Goal: Task Accomplishment & Management: Manage account settings

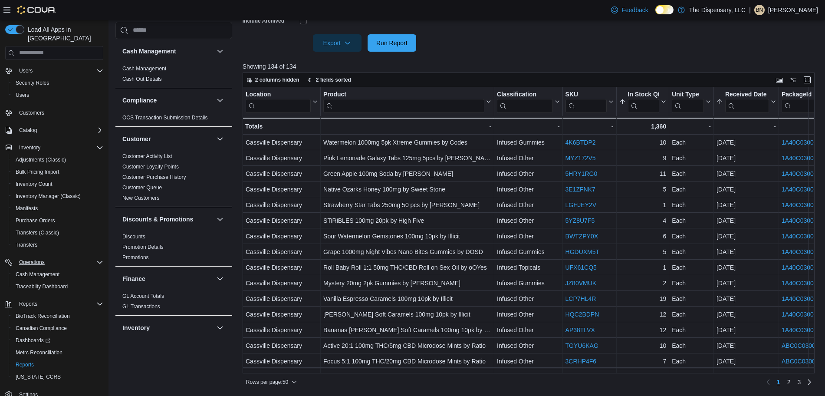
scroll to position [28, 0]
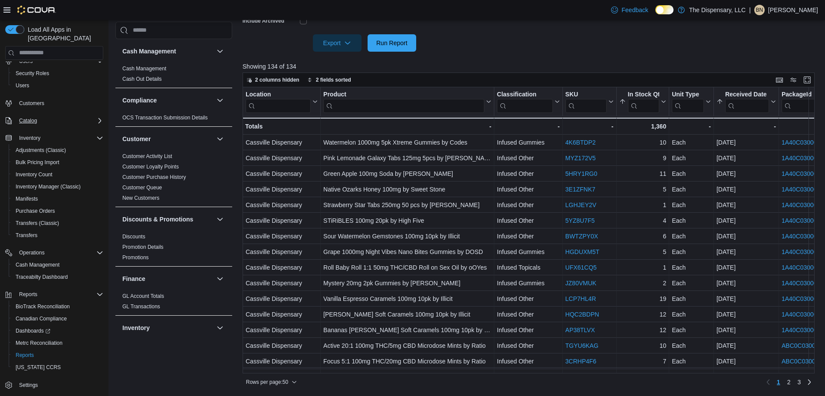
click at [45, 115] on div "Catalog" at bounding box center [60, 120] width 88 height 10
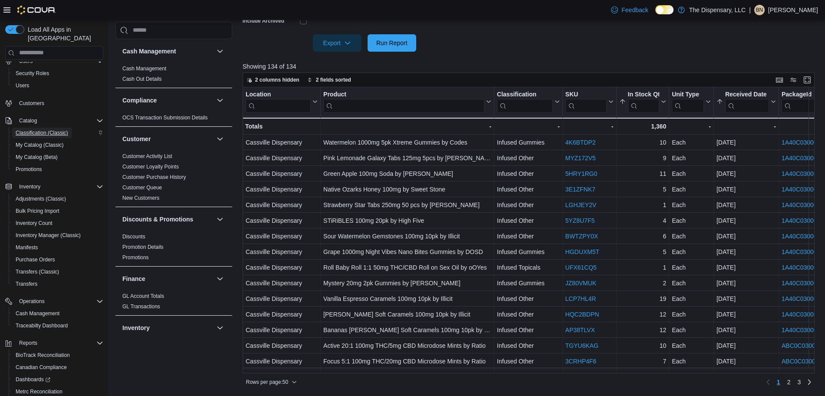
click at [40, 129] on span "Classification (Classic)" at bounding box center [42, 132] width 53 height 7
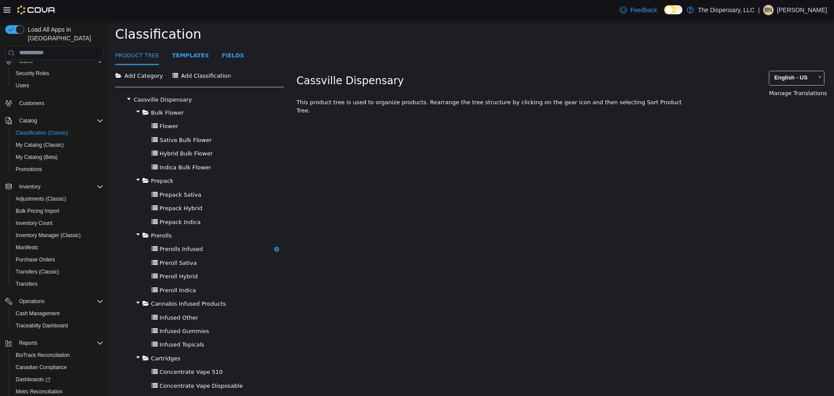
click at [173, 247] on span "Prerolls Infused" at bounding box center [180, 248] width 43 height 7
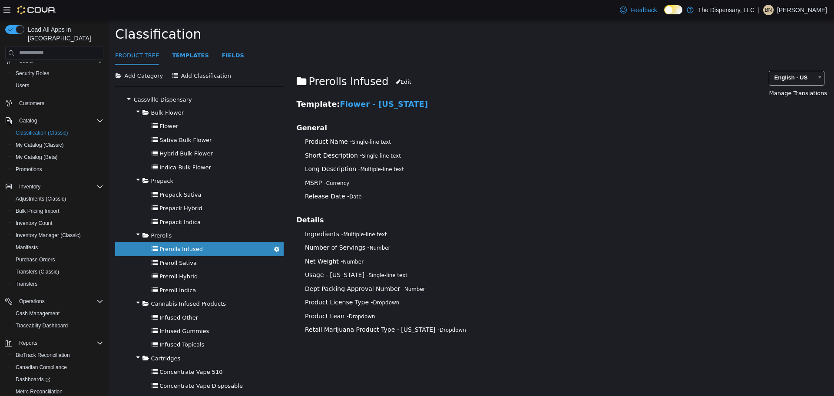
click at [558, 220] on h4 "Details" at bounding box center [494, 219] width 395 height 9
click at [58, 232] on span "Inventory Manager (Classic)" at bounding box center [48, 235] width 65 height 7
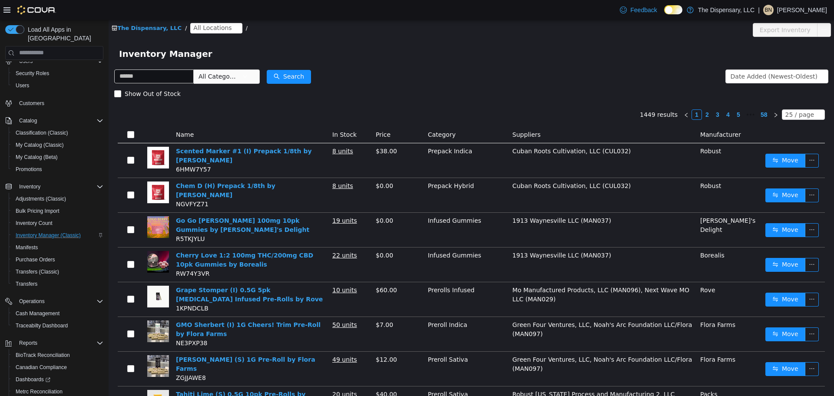
click at [198, 26] on span "All Locations" at bounding box center [212, 28] width 38 height 10
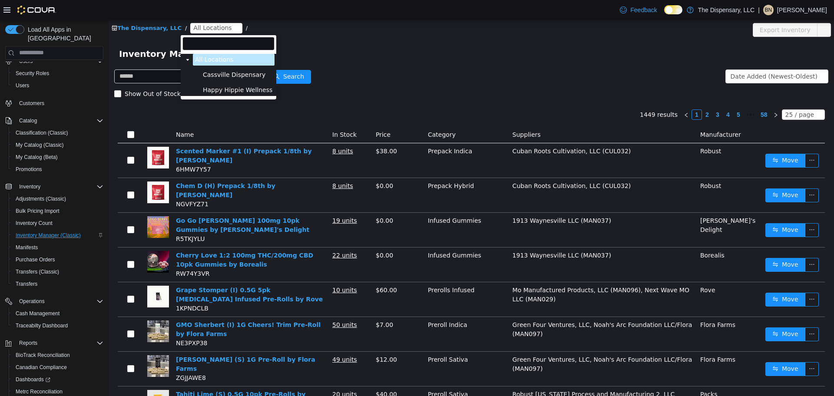
click at [211, 77] on span "Cassville Dispensary" at bounding box center [234, 74] width 63 height 7
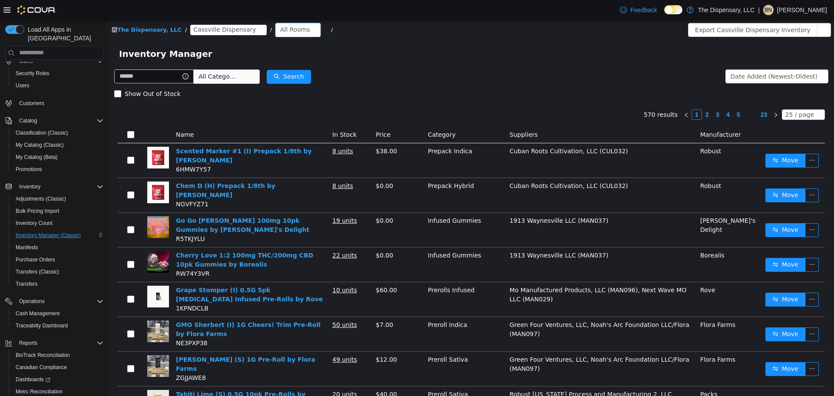
click at [280, 28] on div "All Rooms" at bounding box center [295, 29] width 30 height 13
click at [291, 59] on li "Front Room" at bounding box center [283, 61] width 52 height 14
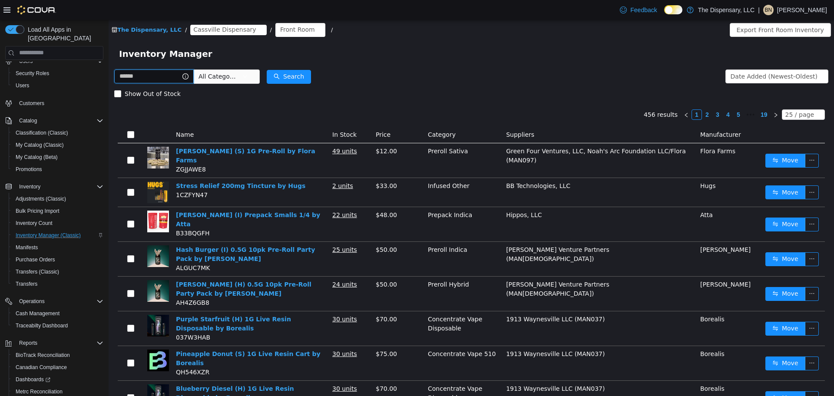
click at [154, 76] on input "text" at bounding box center [153, 76] width 79 height 14
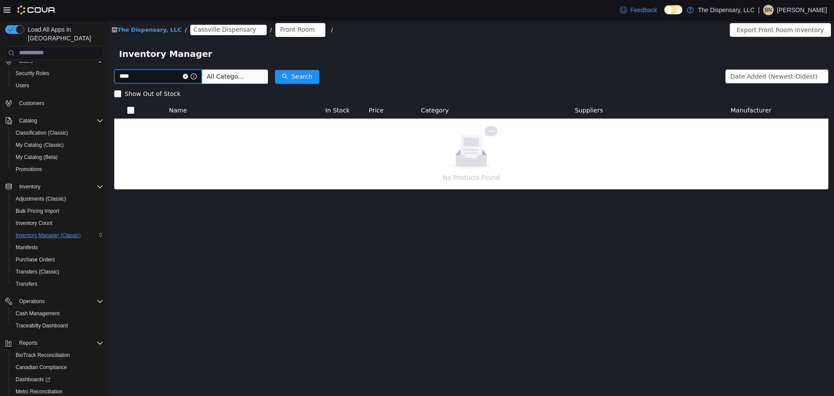
click at [154, 76] on input "****" at bounding box center [158, 76] width 88 height 14
type input "**********"
click at [302, 76] on button "Search" at bounding box center [297, 76] width 44 height 14
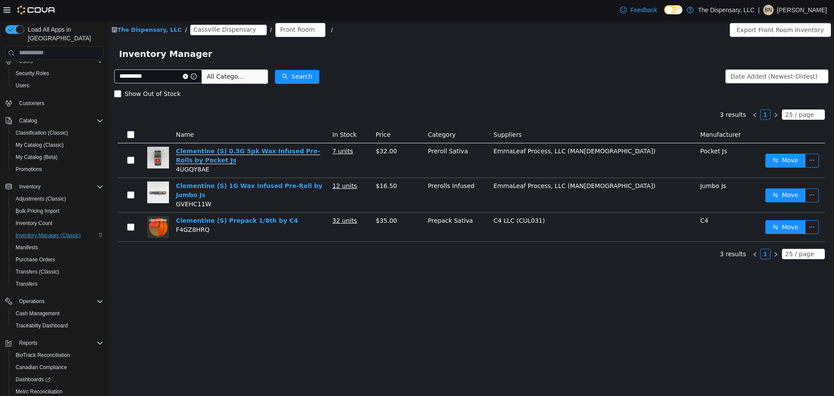
click at [308, 152] on link "Clementine (S) 0.5G 5pk Wax Infused Pre-Rolls by Pocket Js" at bounding box center [248, 155] width 144 height 16
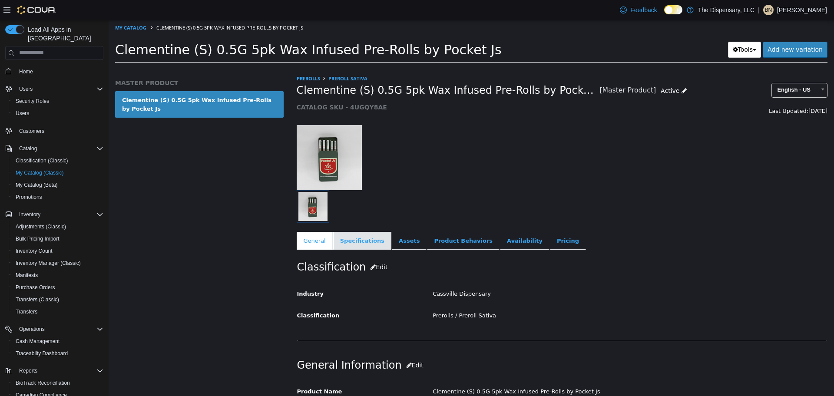
click at [351, 239] on link "Specifications" at bounding box center [362, 240] width 58 height 18
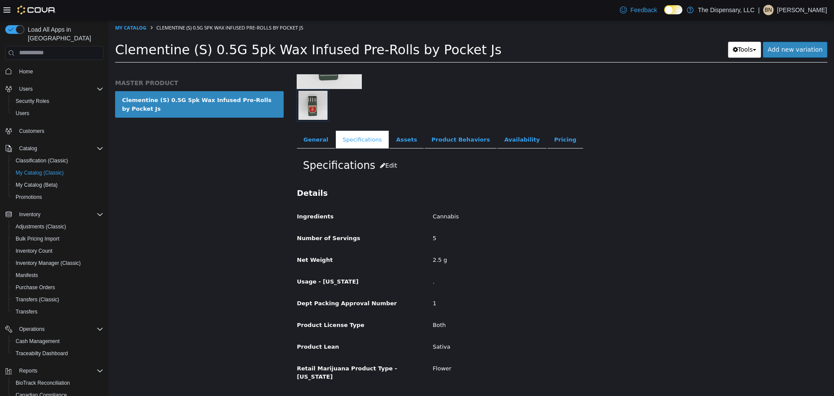
scroll to position [106, 0]
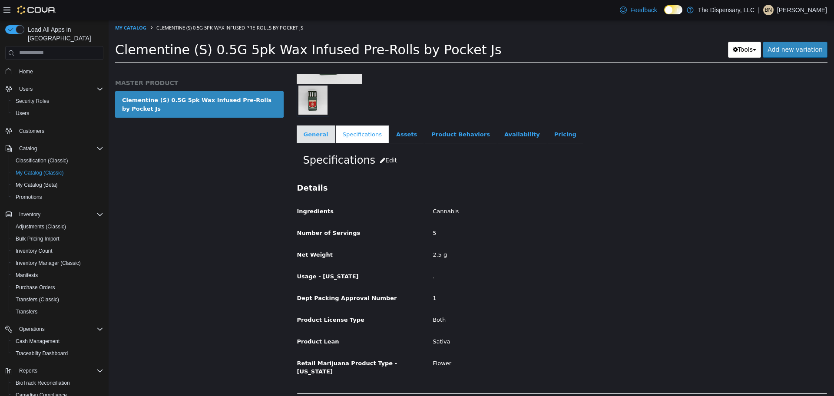
click at [317, 132] on link "General" at bounding box center [316, 134] width 39 height 18
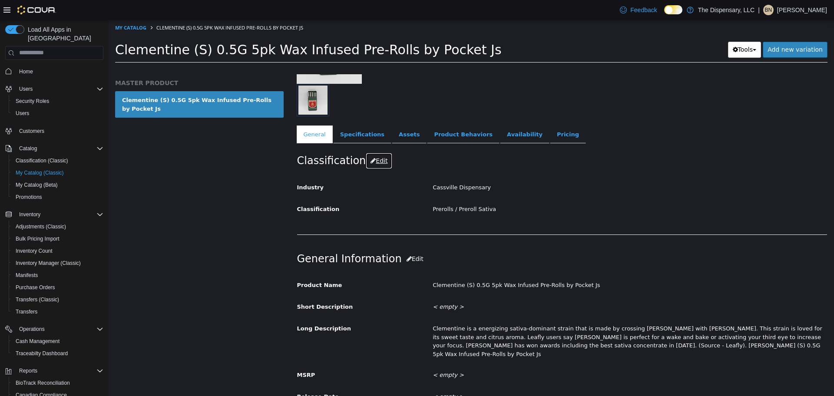
click at [368, 162] on button "Edit" at bounding box center [379, 160] width 26 height 16
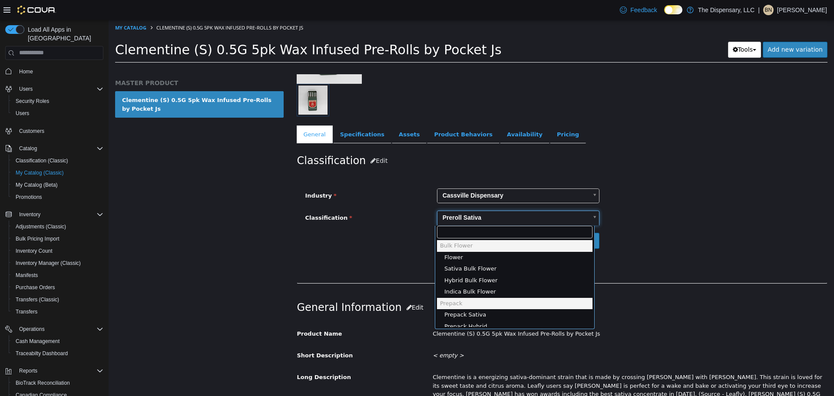
click at [505, 68] on body "Saving Bulk Changes... × My Catalog Clementine (S) 0.5G 5pk Wax Infused Pre-Rol…" at bounding box center [471, 44] width 725 height 48
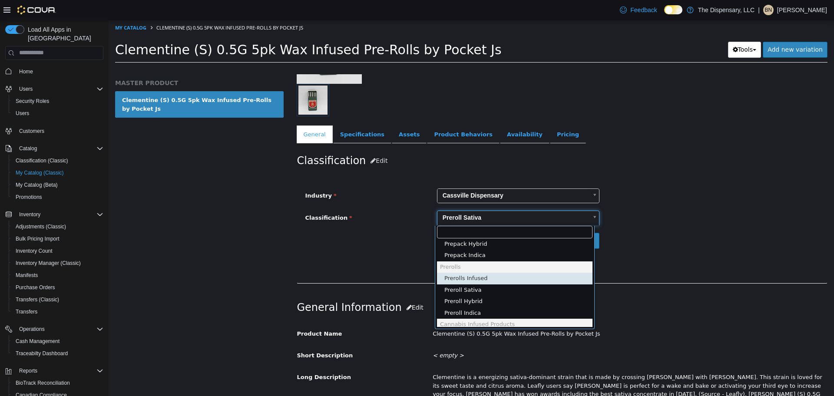
scroll to position [100, 0]
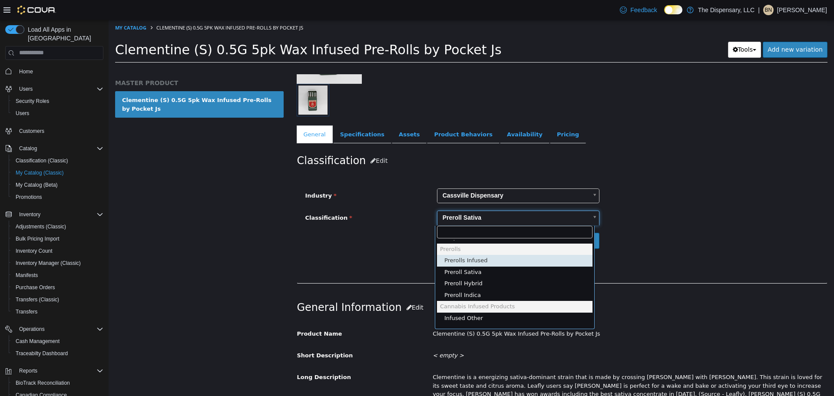
type input "*****"
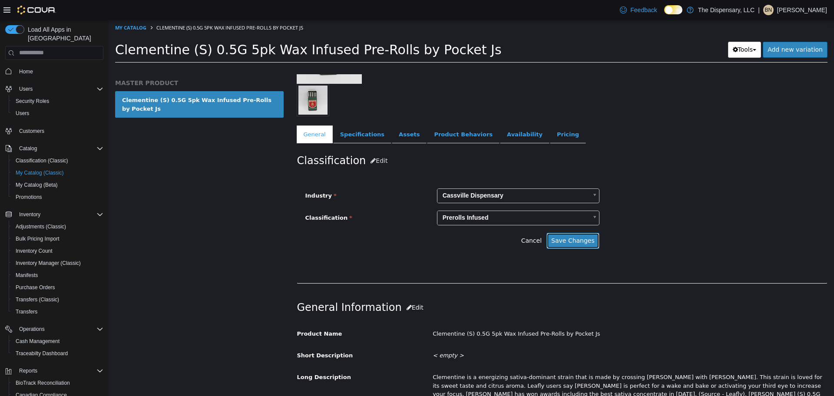
click at [573, 239] on button "Save Changes" at bounding box center [572, 240] width 53 height 16
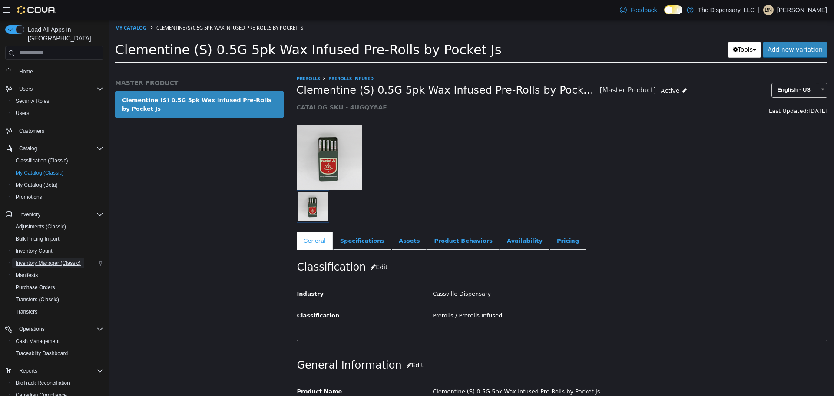
click at [37, 260] on span "Inventory Manager (Classic)" at bounding box center [48, 263] width 65 height 7
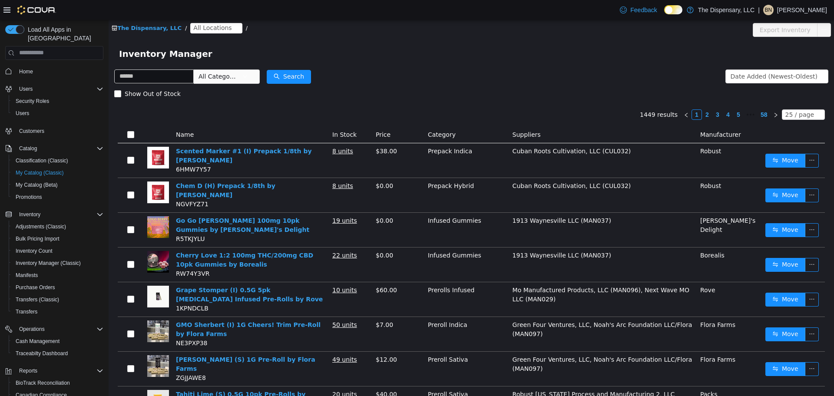
click at [208, 26] on span "All Locations" at bounding box center [212, 28] width 38 height 10
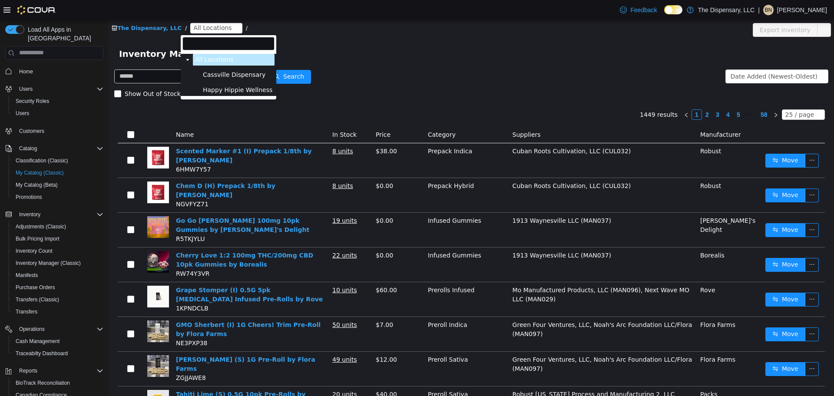
drag, startPoint x: 206, startPoint y: 73, endPoint x: 212, endPoint y: 56, distance: 18.0
click at [206, 73] on span "Cassville Dispensary" at bounding box center [234, 74] width 63 height 7
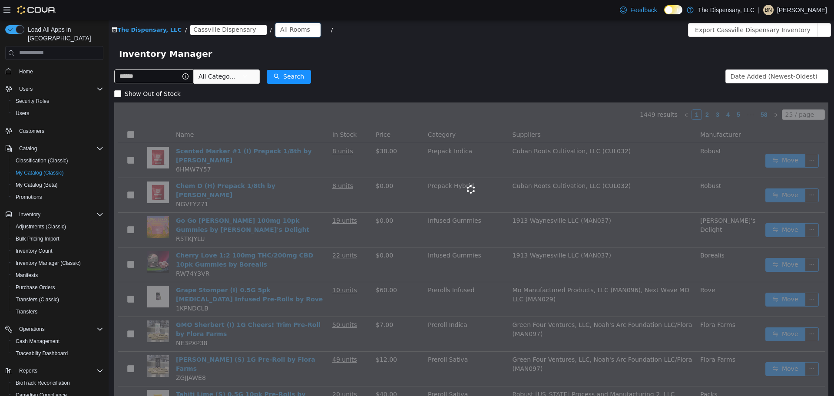
click at [280, 29] on div "All Rooms" at bounding box center [295, 29] width 30 height 13
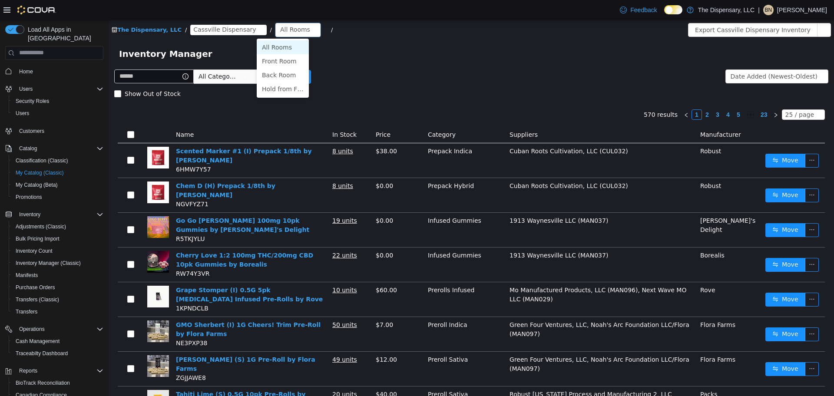
click at [280, 31] on div "All Rooms" at bounding box center [295, 29] width 30 height 13
click at [275, 75] on li "Back Room" at bounding box center [283, 75] width 52 height 14
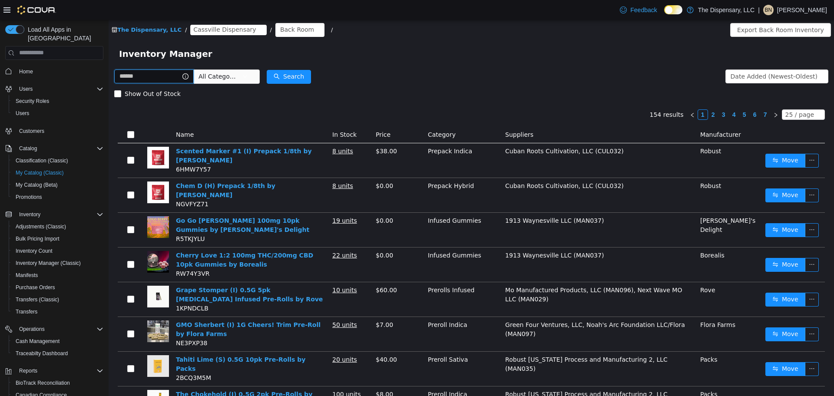
click at [160, 73] on input "text" at bounding box center [153, 76] width 79 height 14
type input "*****"
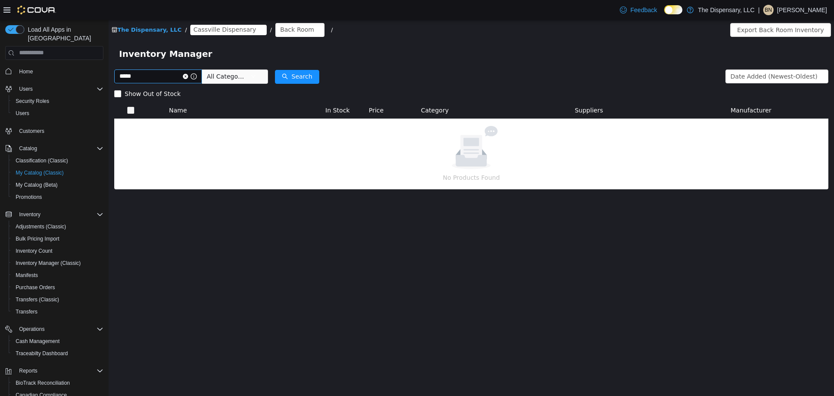
click at [188, 74] on icon "icon: close-circle" at bounding box center [185, 75] width 5 height 5
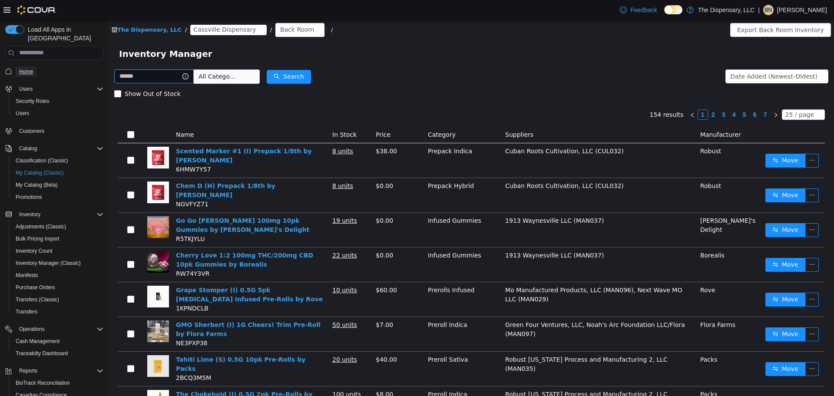
click at [31, 67] on span "Home" at bounding box center [26, 71] width 14 height 10
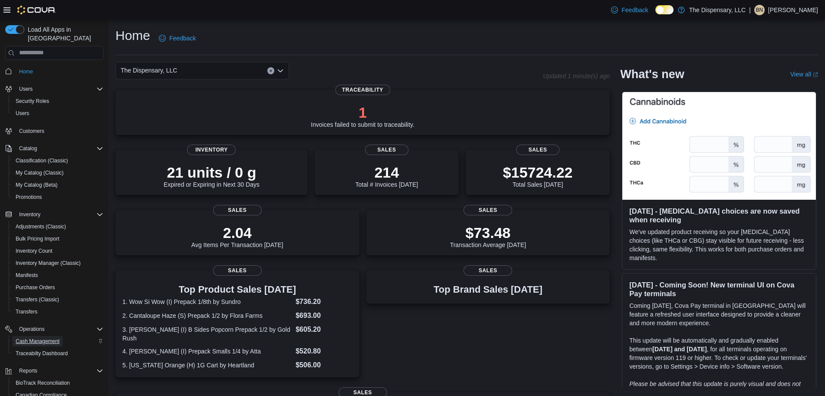
click at [49, 338] on span "Cash Management" at bounding box center [38, 341] width 44 height 7
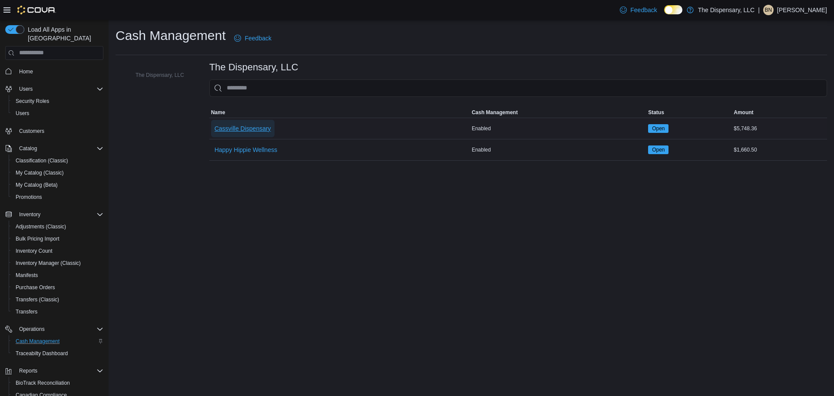
click at [244, 134] on span "Cassville Dispensary" at bounding box center [242, 128] width 56 height 17
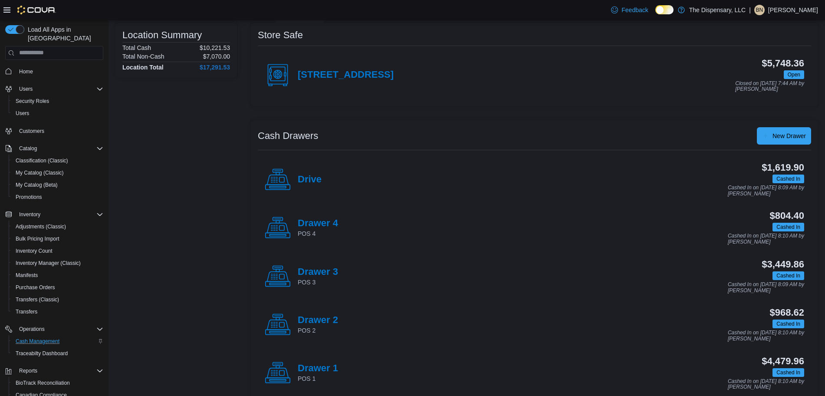
scroll to position [181, 0]
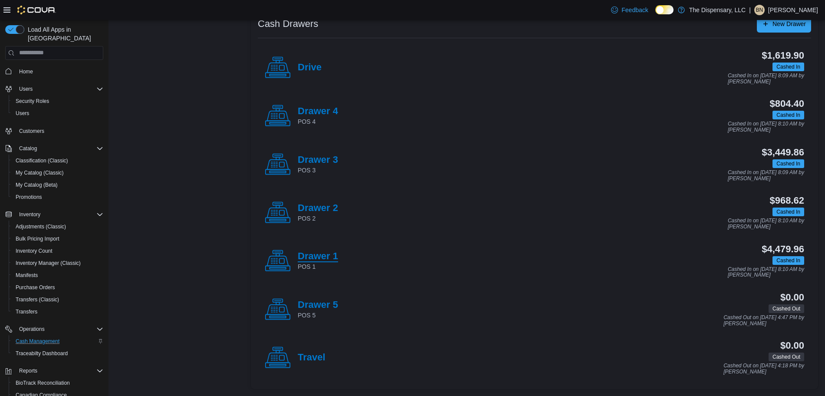
click at [316, 257] on h4 "Drawer 1" at bounding box center [318, 256] width 40 height 11
